Goal: Information Seeking & Learning: Learn about a topic

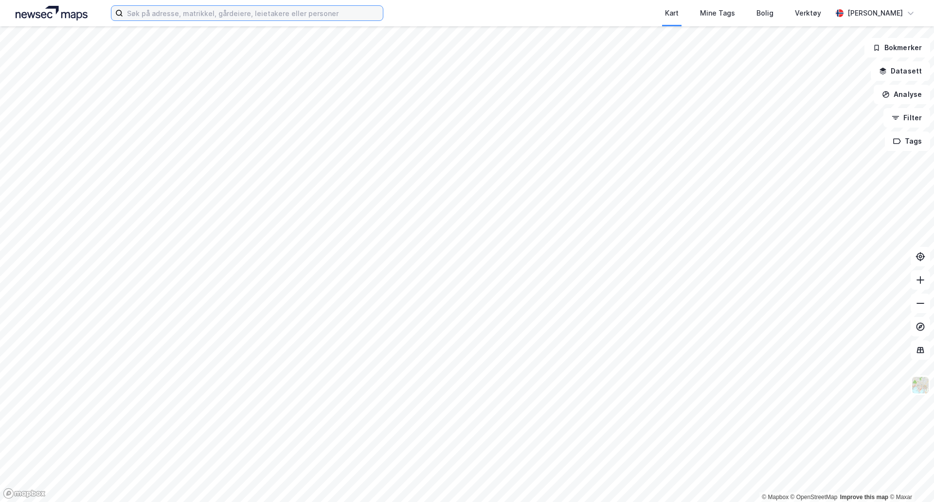
click at [212, 16] on input at bounding box center [253, 13] width 260 height 15
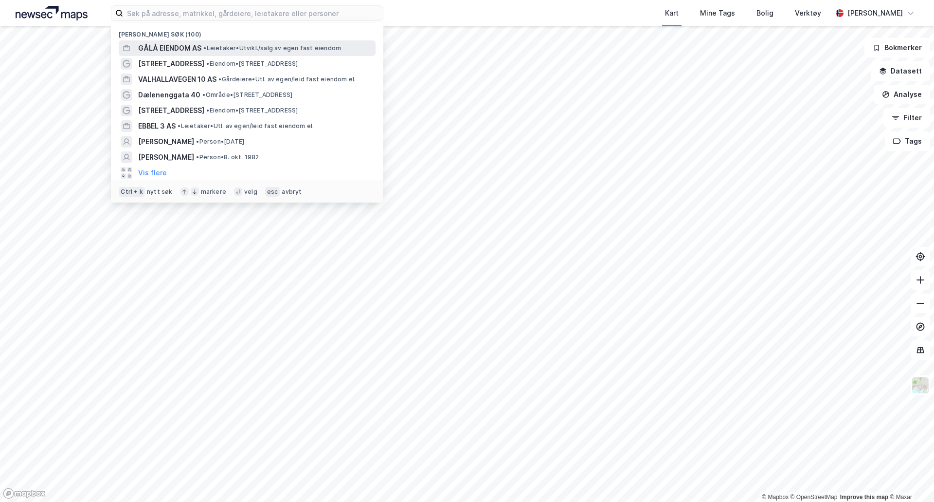
click at [206, 42] on div "GÅLÅ EIENDOM AS • Leietaker • Utvikl./salg av egen fast eiendom" at bounding box center [256, 48] width 236 height 12
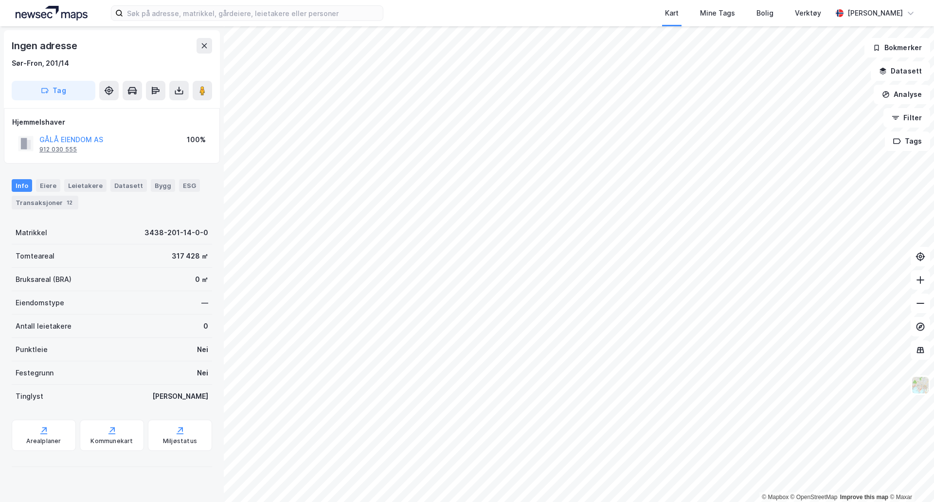
click at [67, 147] on div "912 030 555" at bounding box center [57, 150] width 37 height 8
click at [40, 61] on div "Sør-Fron, 201/14" at bounding box center [40, 63] width 57 height 12
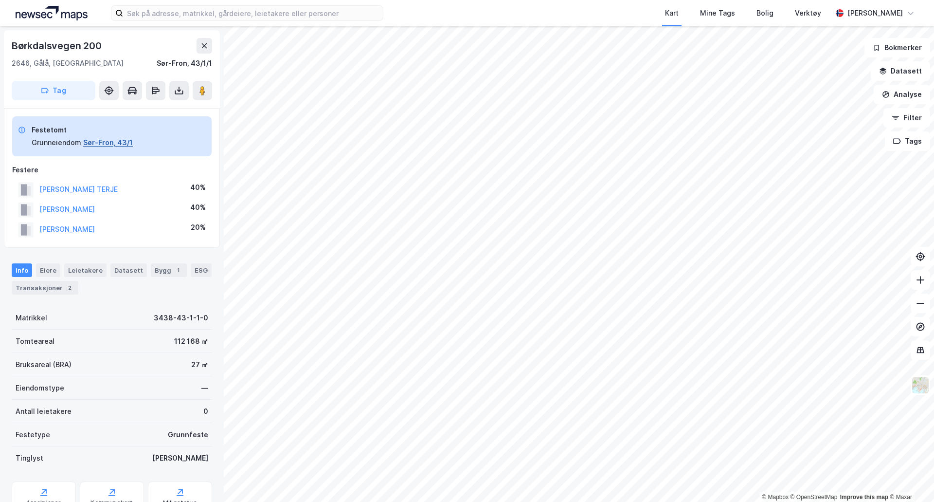
click at [106, 144] on button "Sør-Fron, 43/1" at bounding box center [108, 143] width 50 height 12
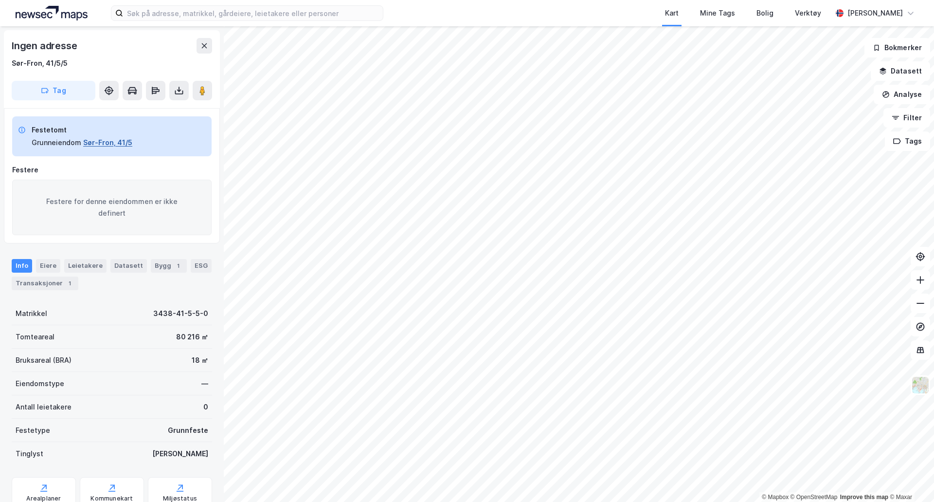
click at [103, 141] on button "Sør-Fron, 41/5" at bounding box center [107, 143] width 49 height 12
click at [106, 138] on button "Sør-Fron, 41/5" at bounding box center [107, 143] width 49 height 12
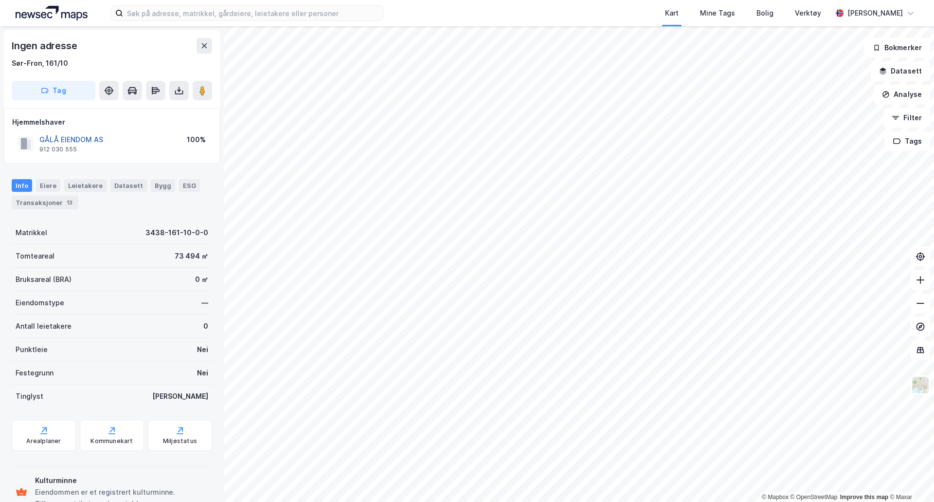
click at [0, 0] on button "GÅLÅ EIENDOM AS" at bounding box center [0, 0] width 0 height 0
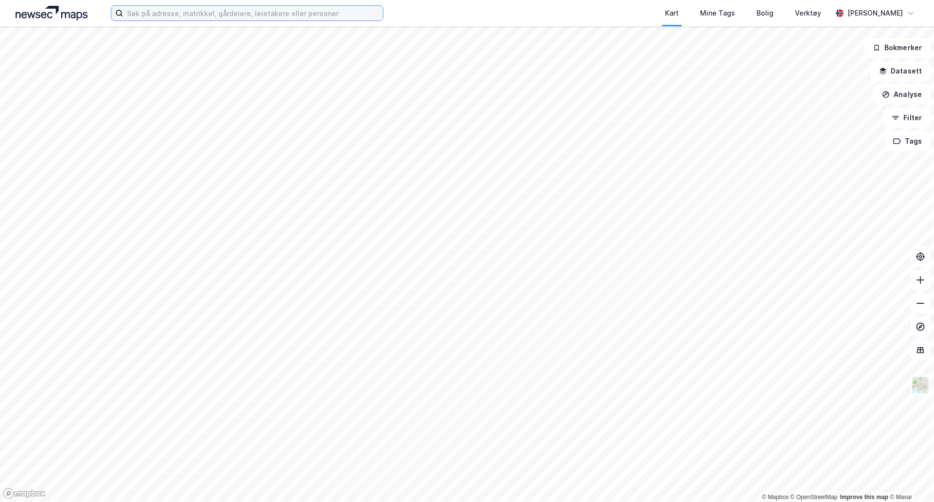
click at [265, 15] on input at bounding box center [253, 13] width 260 height 15
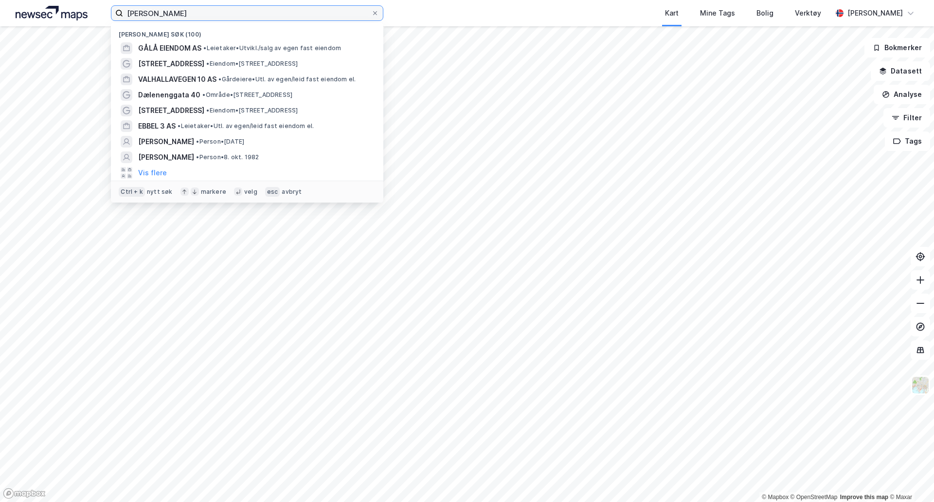
type input "[PERSON_NAME]"
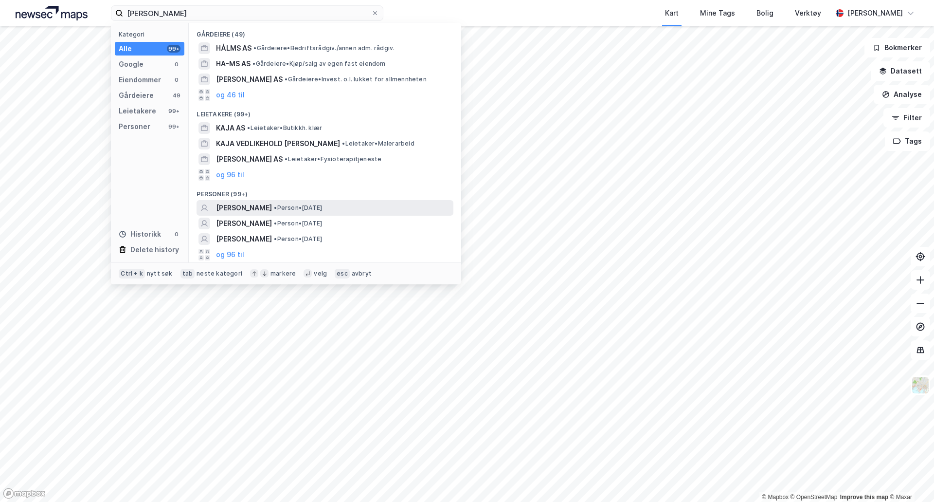
click at [272, 211] on span "[PERSON_NAME]" at bounding box center [244, 208] width 56 height 12
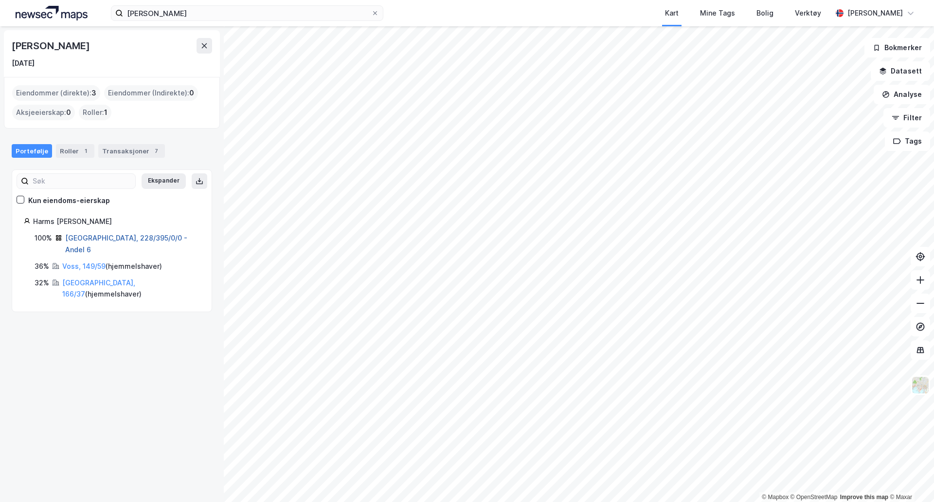
click at [86, 237] on link "[GEOGRAPHIC_DATA], 228/395/0/0 - Andel 6" at bounding box center [126, 244] width 122 height 20
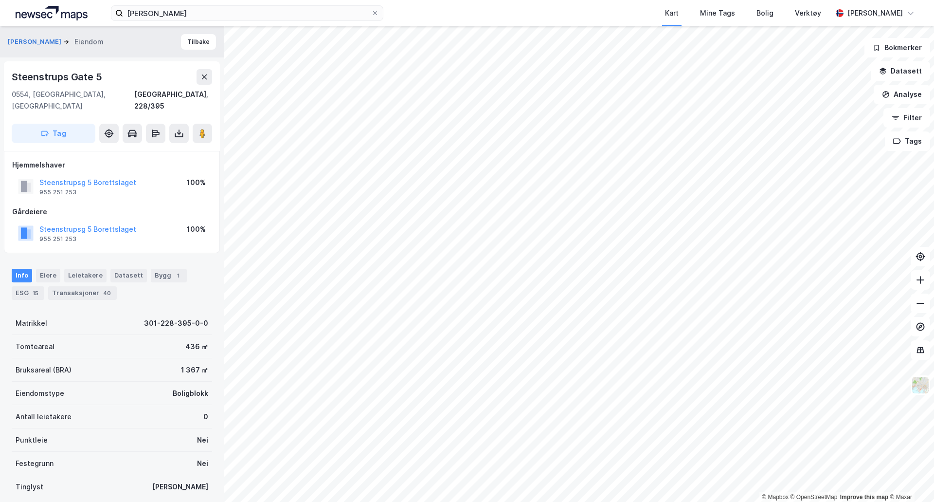
click at [70, 76] on div "Steenstrups Gate 5" at bounding box center [58, 77] width 92 height 16
click at [63, 45] on button "[PERSON_NAME]" at bounding box center [35, 42] width 55 height 10
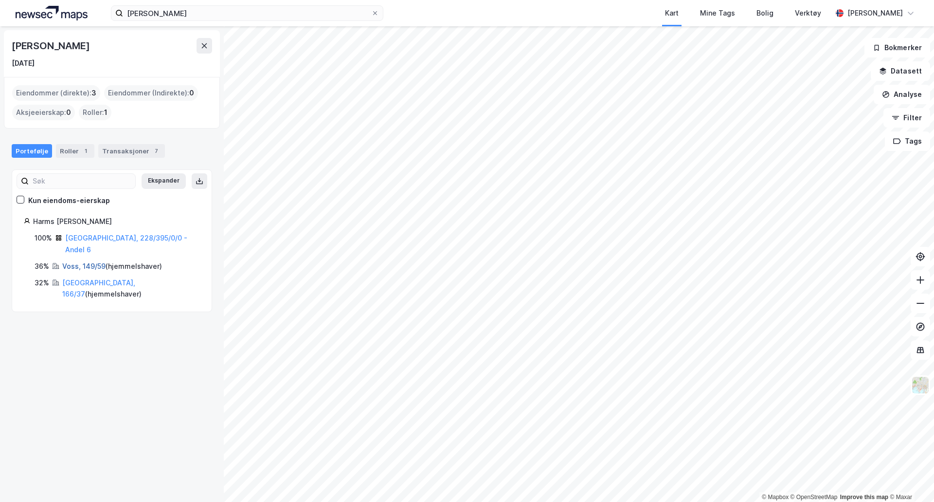
click at [92, 262] on link "Voss, 149/59" at bounding box center [83, 266] width 43 height 8
click at [90, 278] on link "[GEOGRAPHIC_DATA], 166/37" at bounding box center [98, 288] width 73 height 20
click at [93, 238] on link "[GEOGRAPHIC_DATA], 228/395/0/0 - Andel 6" at bounding box center [126, 244] width 122 height 20
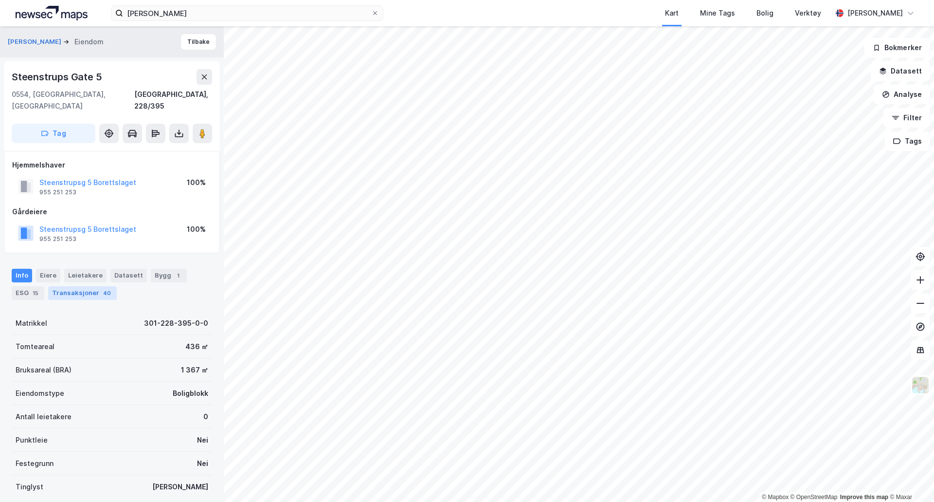
click at [72, 286] on div "Transaksjoner 40" at bounding box center [82, 293] width 69 height 14
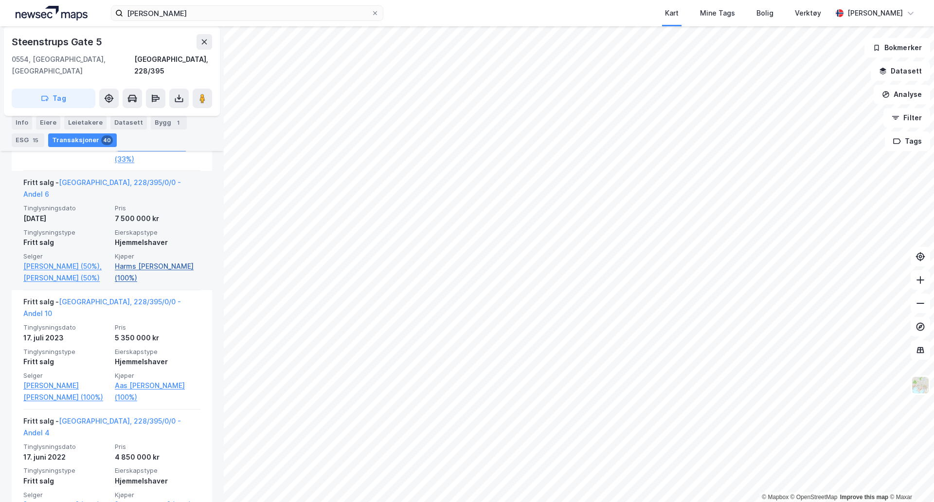
scroll to position [633, 0]
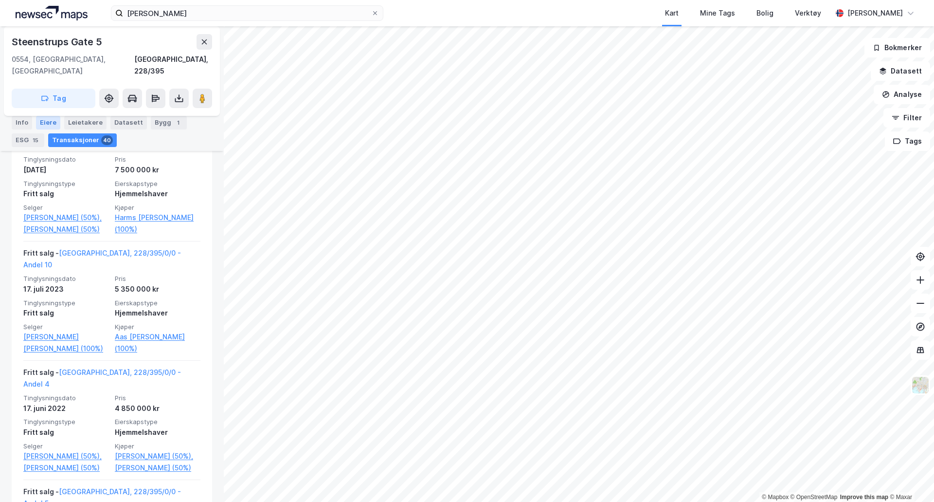
click at [42, 124] on div "Eiere" at bounding box center [48, 123] width 24 height 14
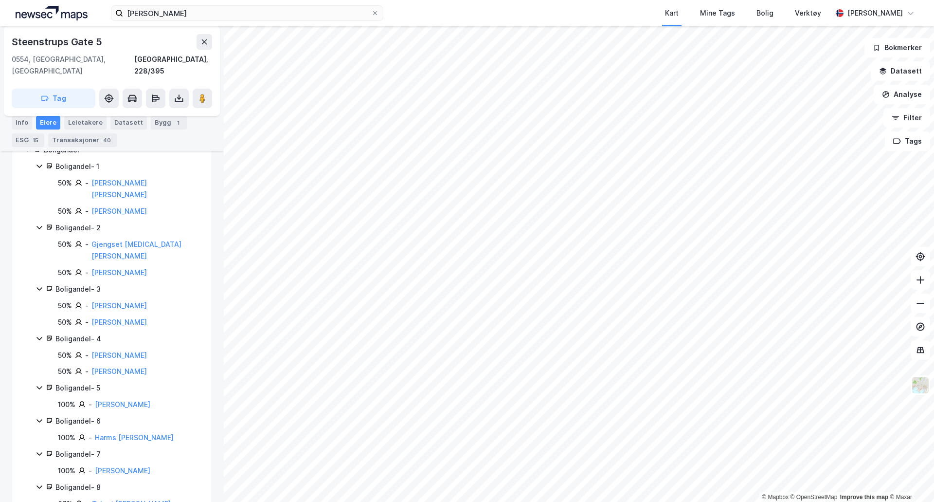
scroll to position [225, 0]
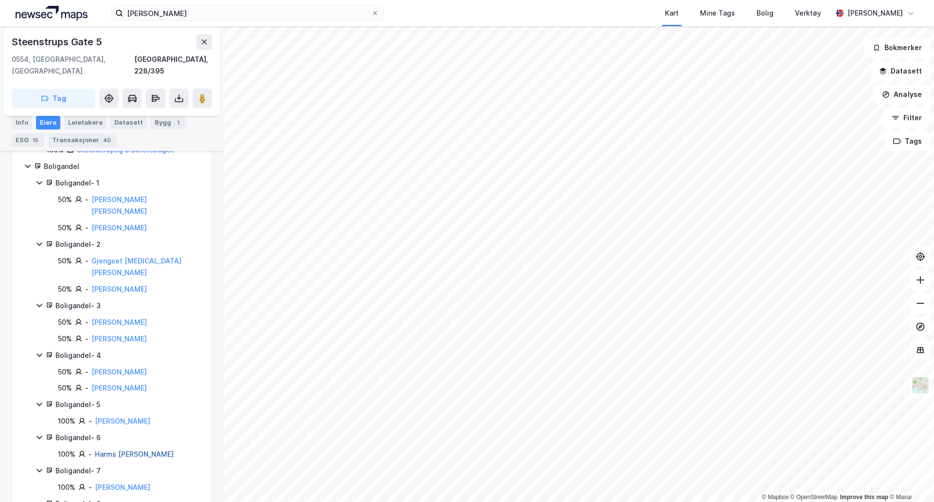
click at [144, 450] on link "Harms [PERSON_NAME]" at bounding box center [134, 454] width 79 height 8
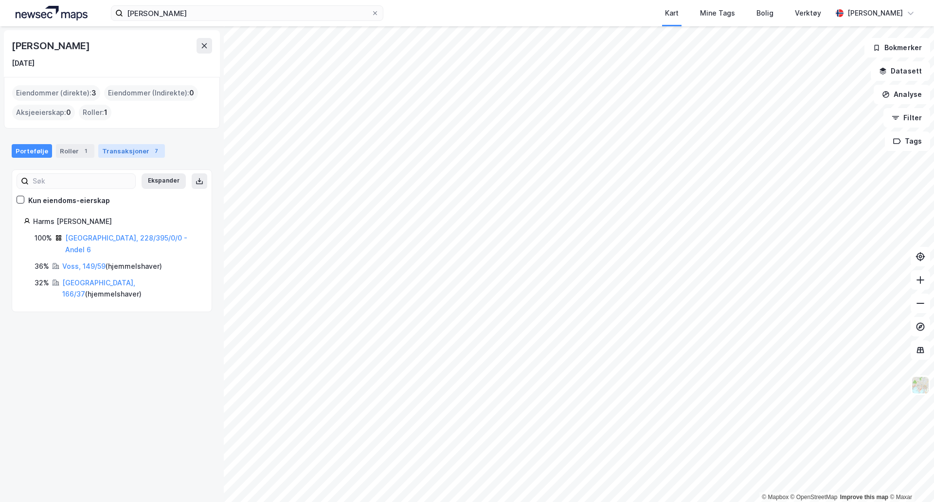
click at [107, 151] on div "Transaksjoner 7" at bounding box center [131, 151] width 67 height 14
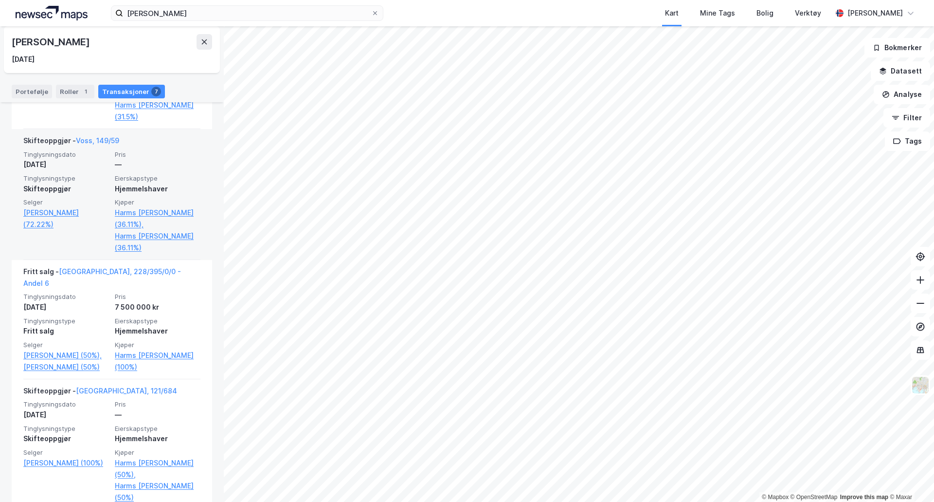
scroll to position [341, 0]
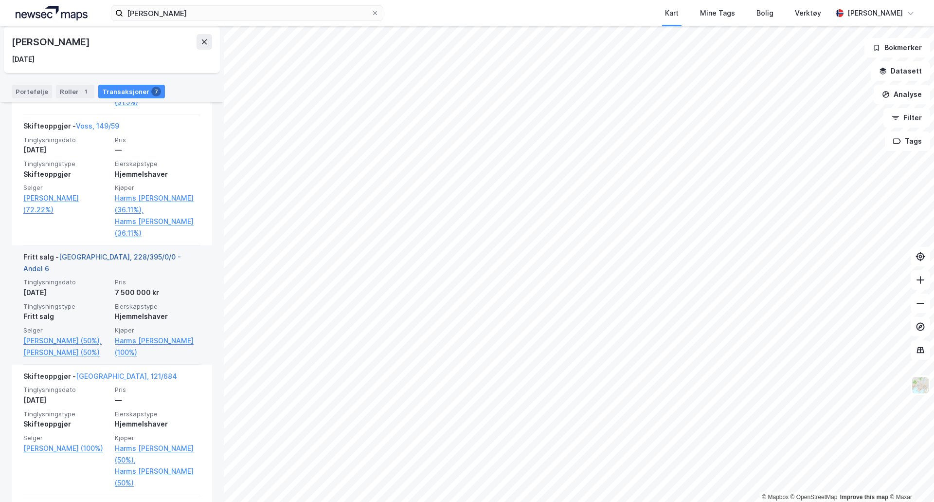
click at [91, 257] on link "[GEOGRAPHIC_DATA], 228/395/0/0 - Andel 6" at bounding box center [102, 263] width 158 height 20
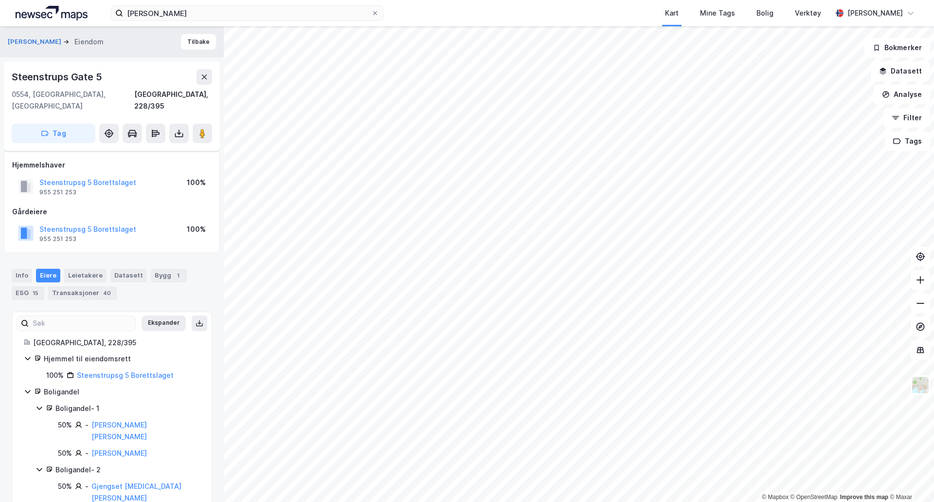
scroll to position [225, 0]
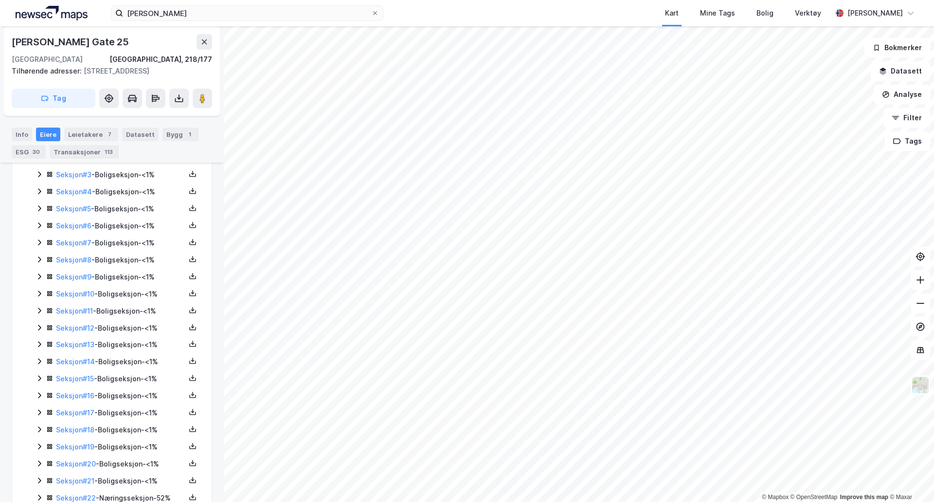
scroll to position [313, 0]
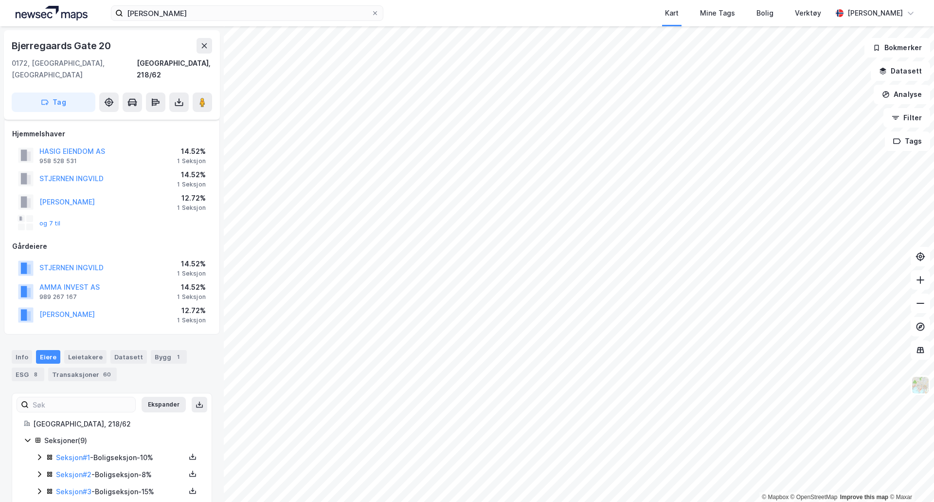
scroll to position [110, 0]
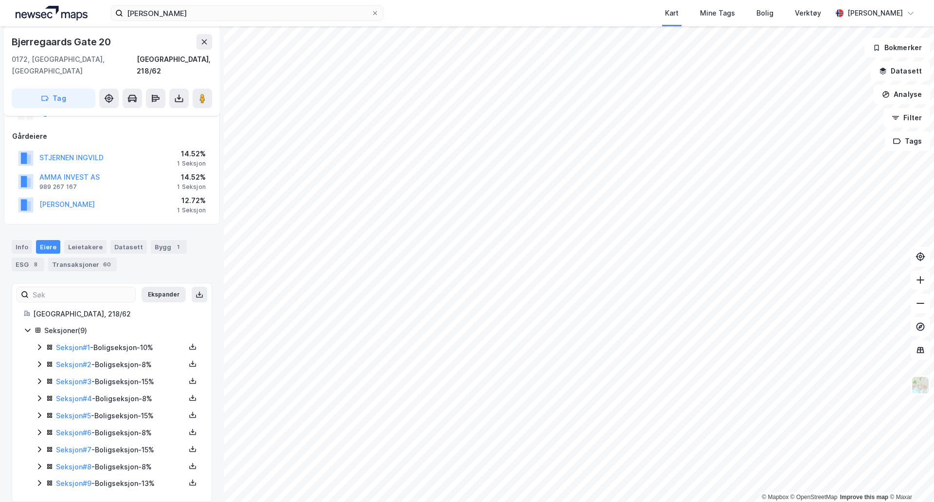
click at [39, 344] on icon at bounding box center [39, 347] width 3 height 6
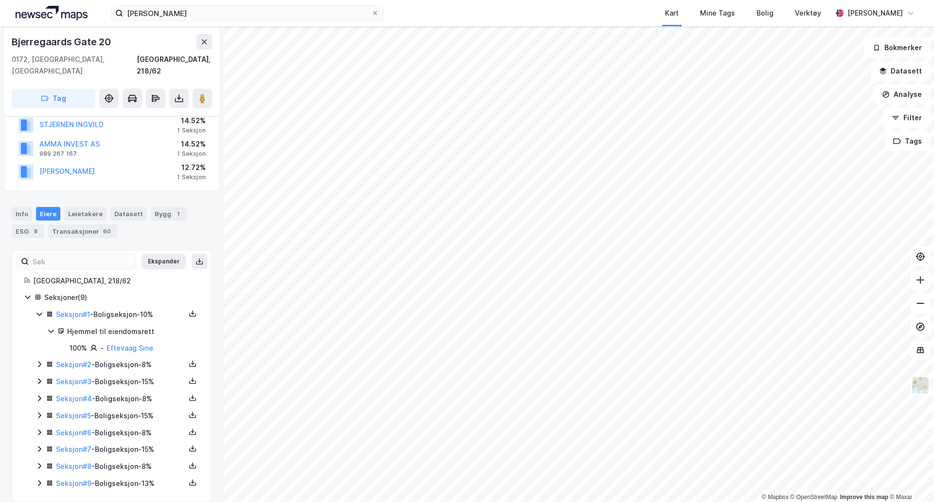
click at [37, 360] on icon at bounding box center [40, 364] width 8 height 8
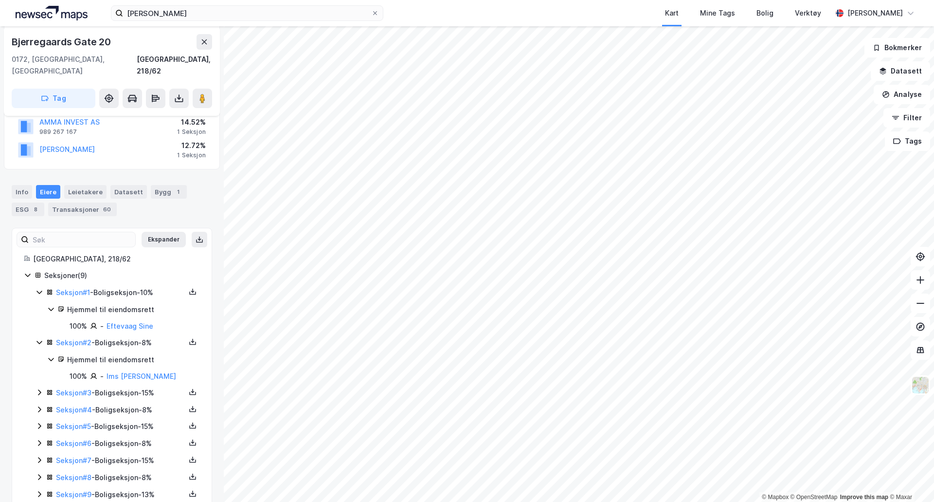
scroll to position [176, 0]
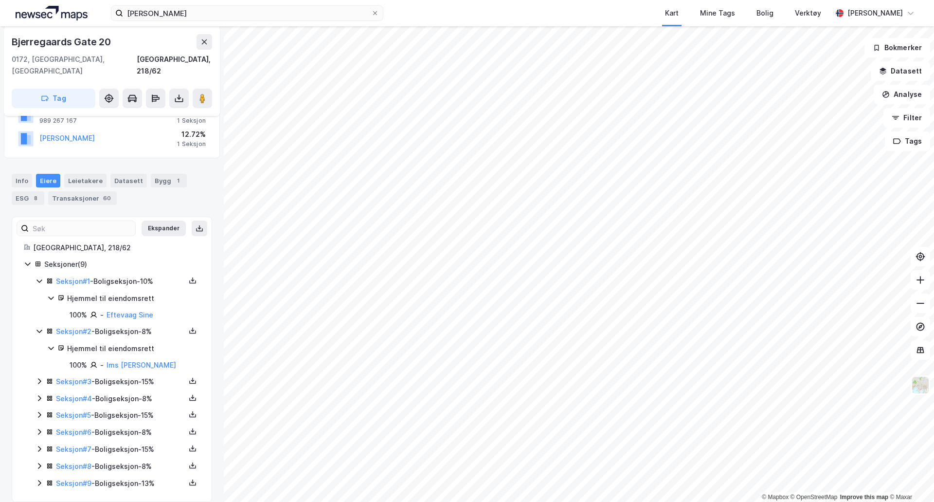
click at [41, 377] on icon at bounding box center [40, 381] width 8 height 8
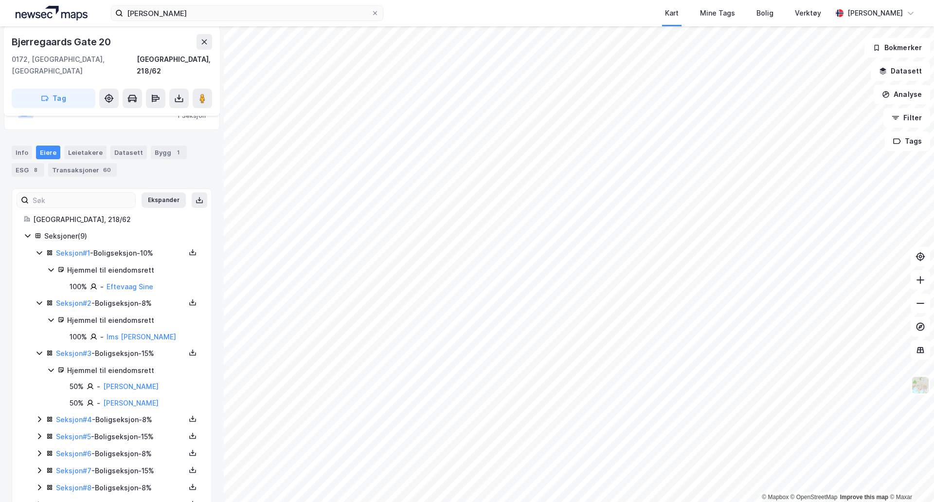
scroll to position [226, 0]
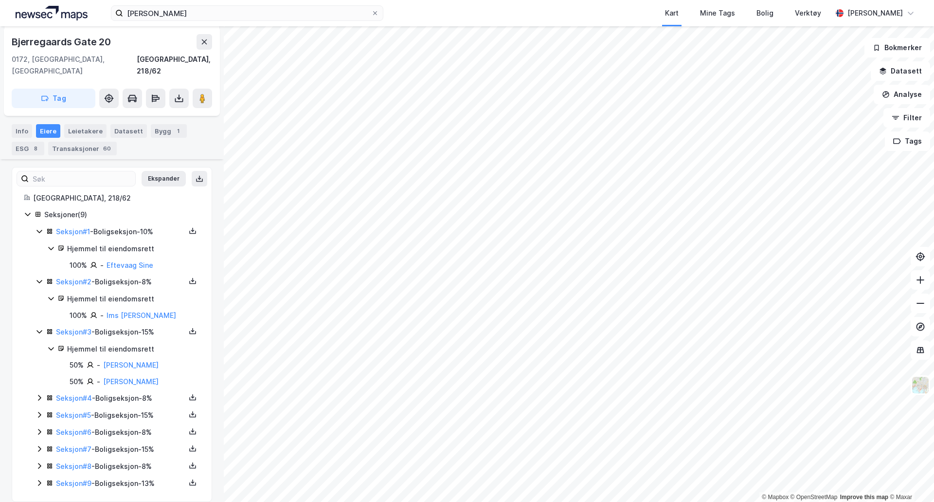
click at [39, 394] on icon at bounding box center [40, 398] width 8 height 8
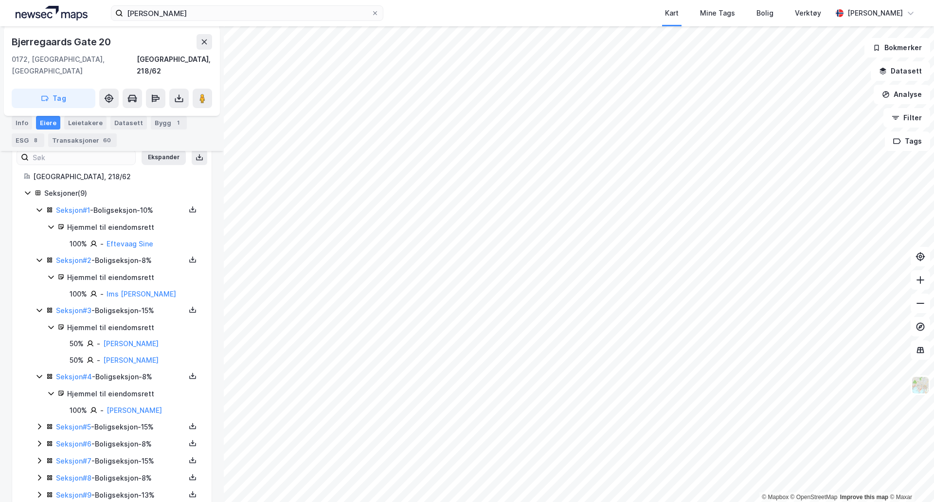
scroll to position [259, 0]
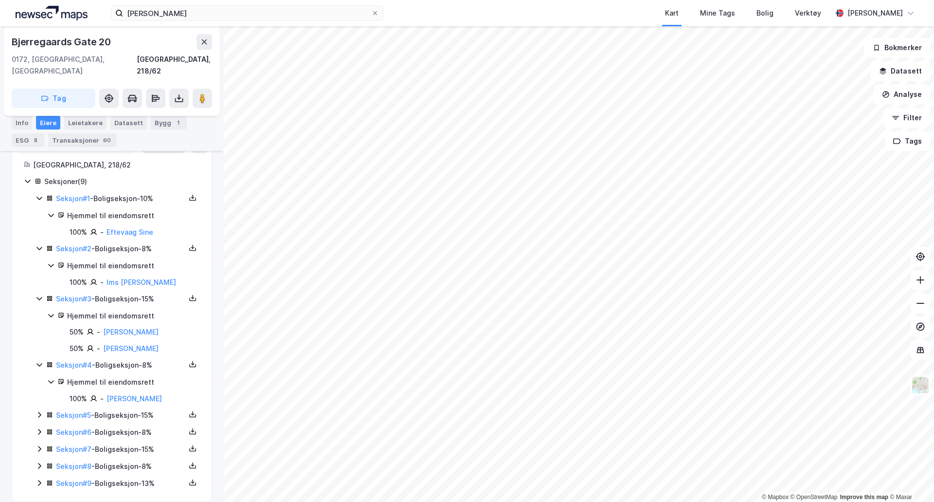
click at [37, 411] on icon at bounding box center [40, 415] width 8 height 8
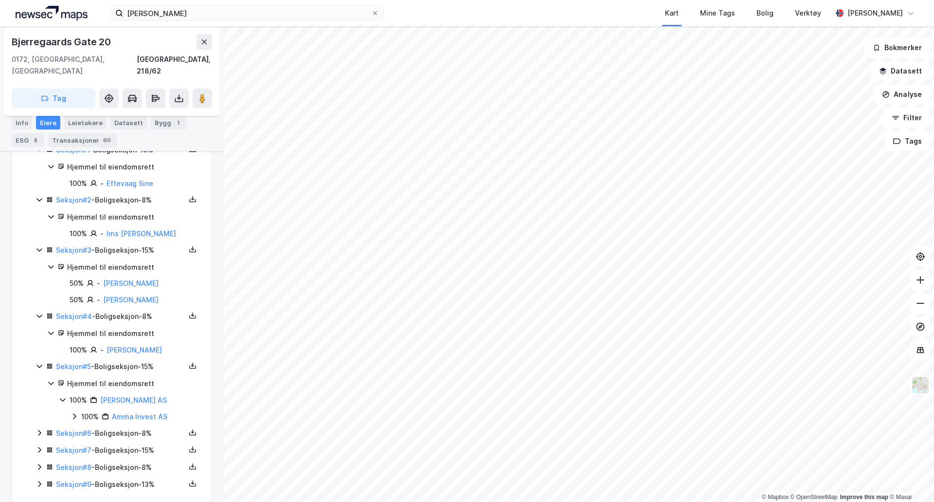
scroll to position [309, 0]
click at [37, 428] on icon at bounding box center [40, 432] width 8 height 8
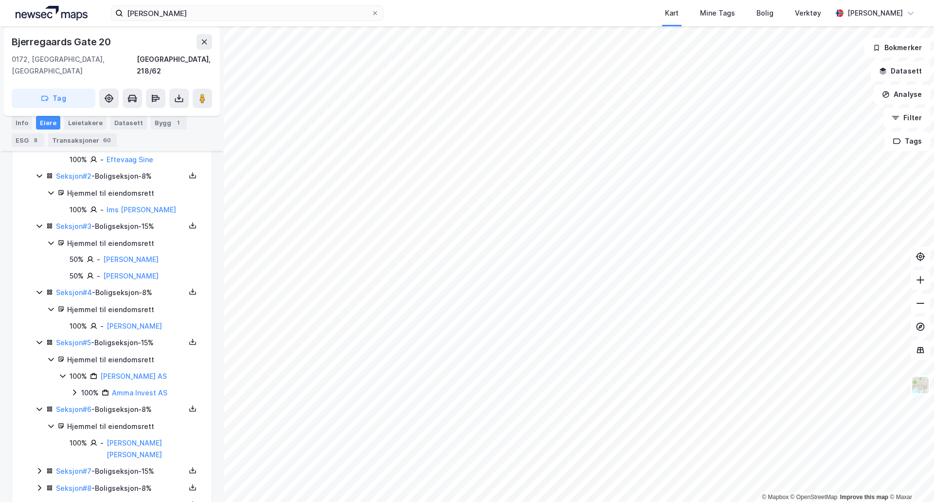
scroll to position [342, 0]
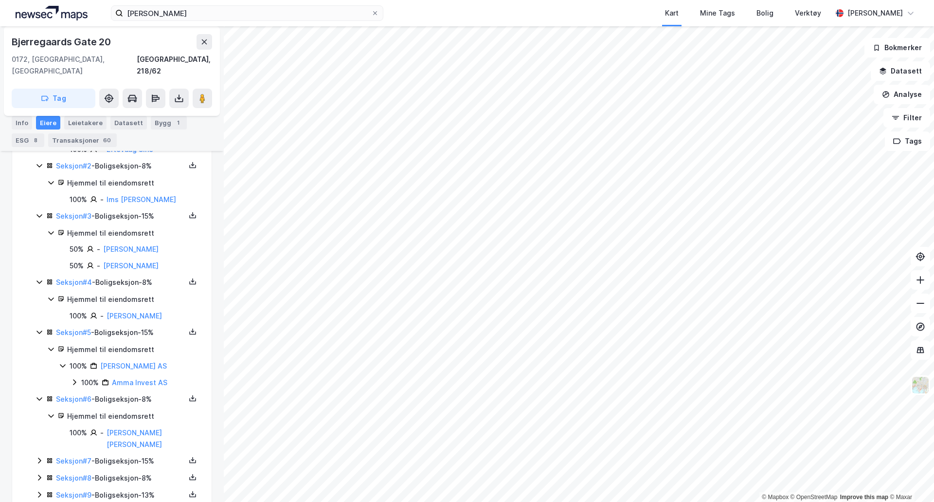
click at [38, 457] on icon at bounding box center [40, 461] width 8 height 8
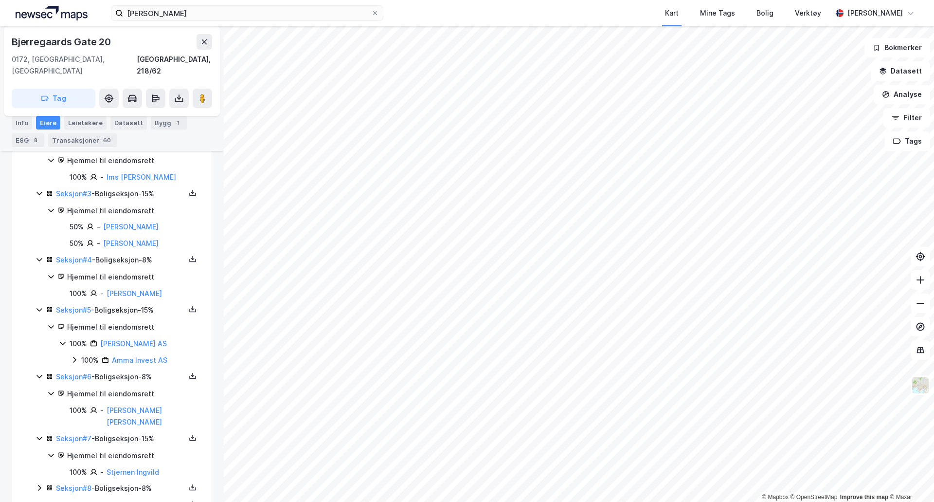
scroll to position [374, 0]
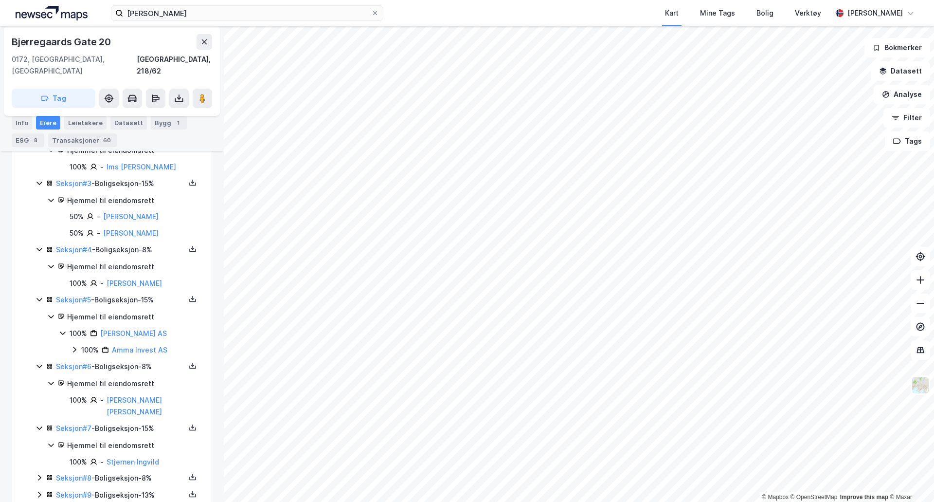
click at [38, 474] on icon at bounding box center [40, 478] width 8 height 8
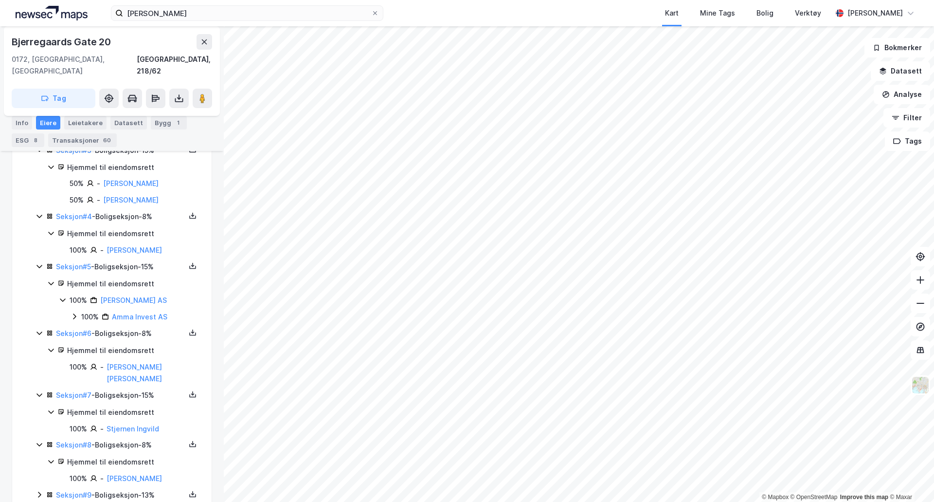
click at [36, 491] on icon at bounding box center [40, 495] width 8 height 8
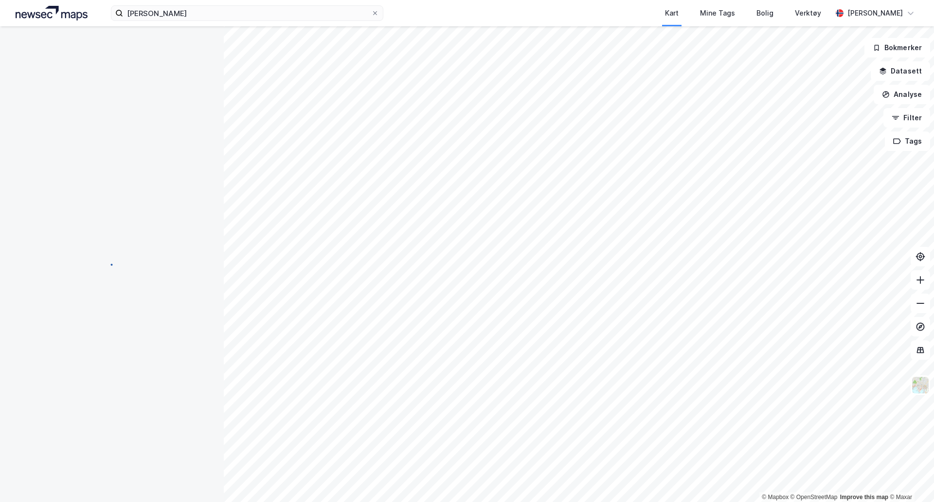
scroll to position [0, 0]
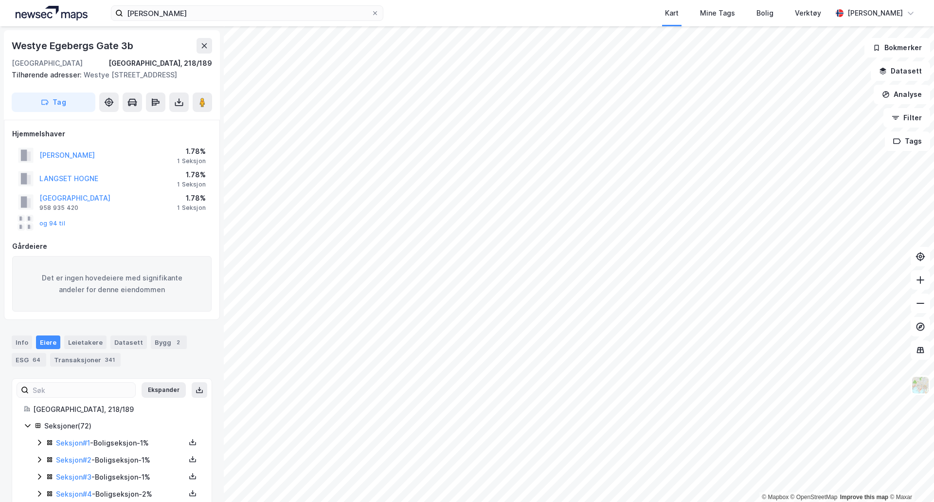
scroll to position [0, 0]
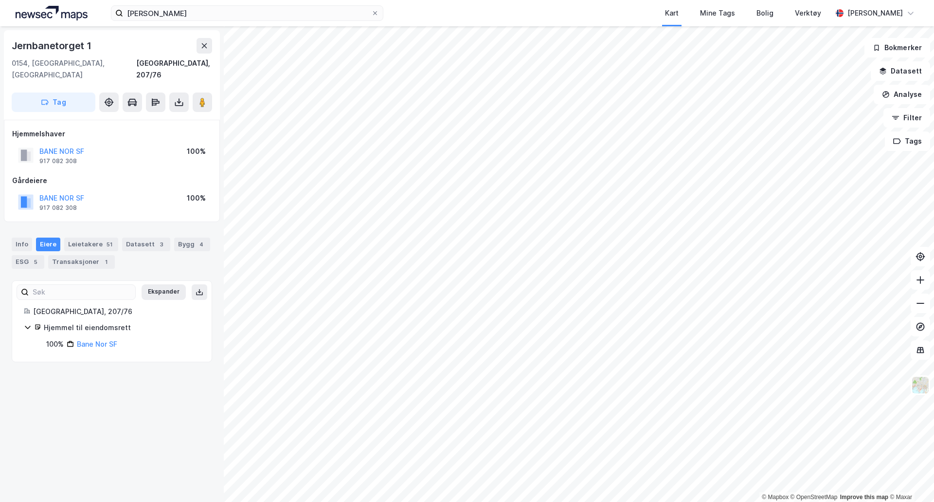
scroll to position [0, 0]
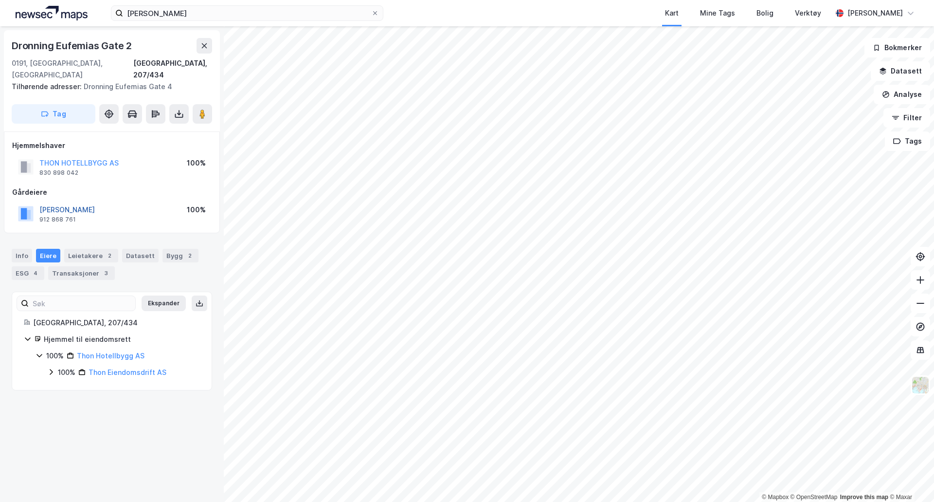
click at [0, 0] on button "[PERSON_NAME]" at bounding box center [0, 0] width 0 height 0
